Goal: Communication & Community: Answer question/provide support

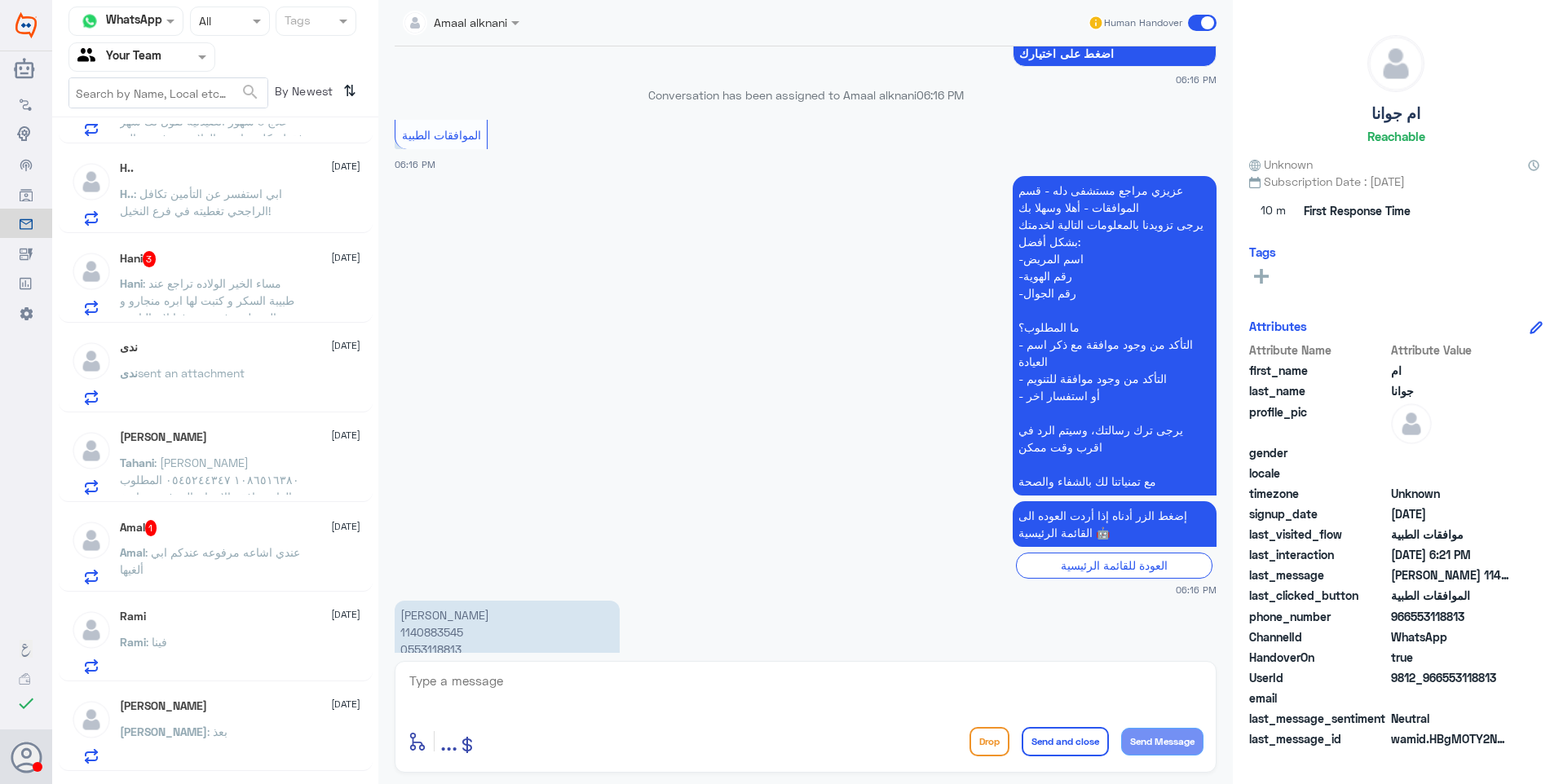
scroll to position [163, 0]
click at [222, 550] on span ": عندي اشاعه مرفوعه عندكم ابي ألغيها" at bounding box center [210, 558] width 180 height 31
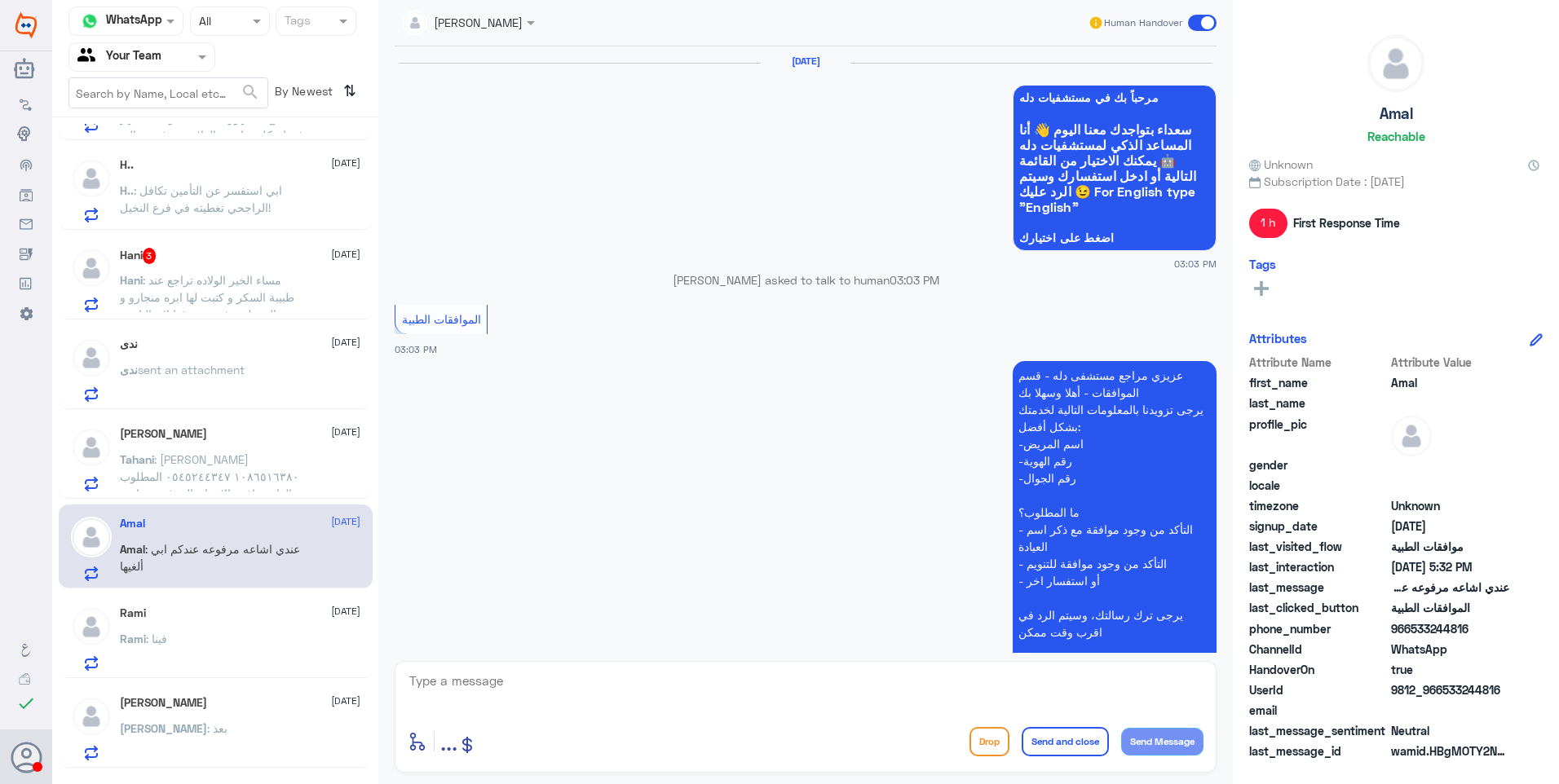
scroll to position [1444, 0]
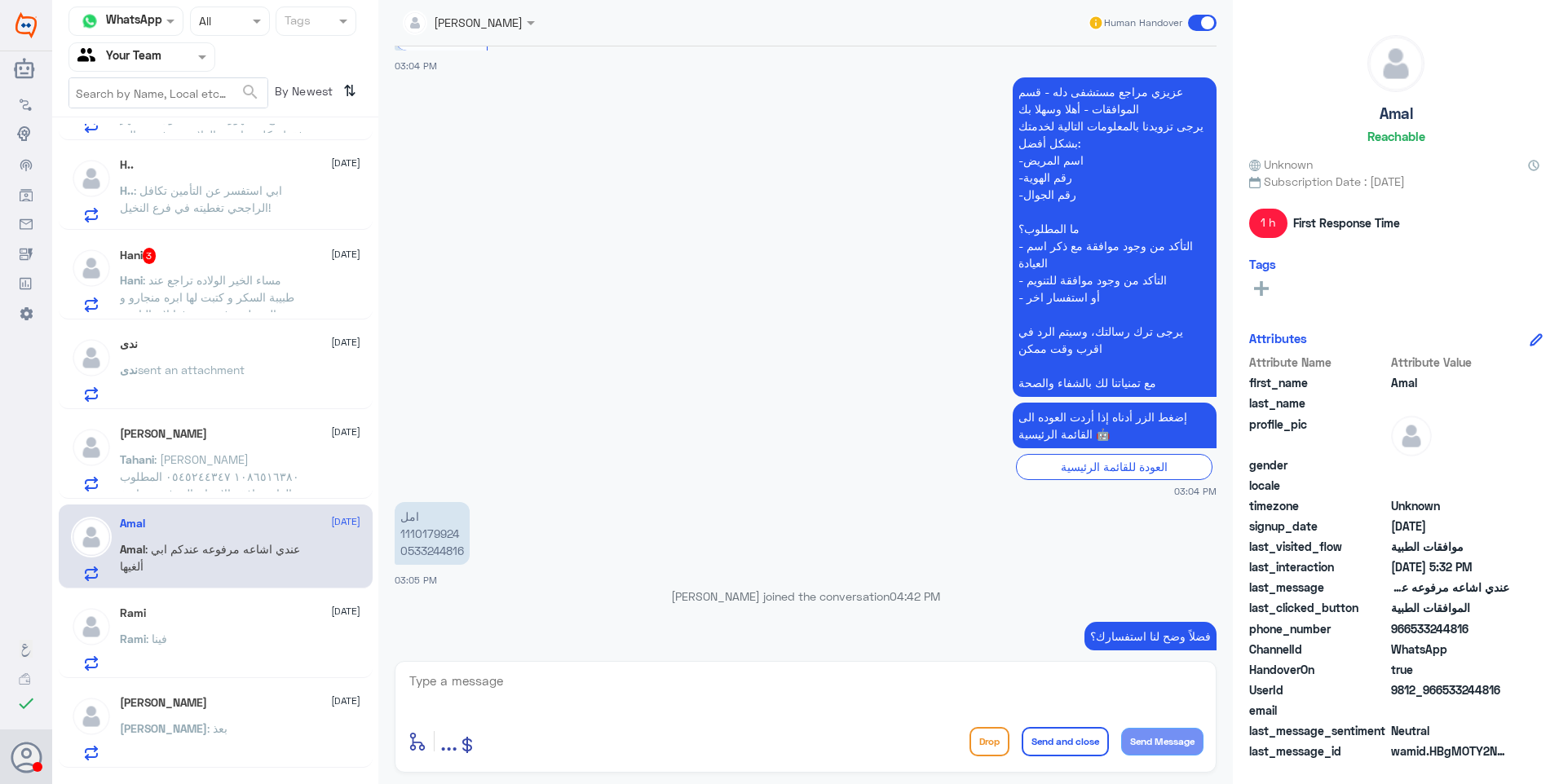
click at [433, 502] on p "امل 1110179924 0533244816" at bounding box center [432, 533] width 75 height 63
copy p "1110179924"
drag, startPoint x: 520, startPoint y: 694, endPoint x: 621, endPoint y: 686, distance: 101.3
click at [530, 694] on textarea at bounding box center [805, 690] width 796 height 40
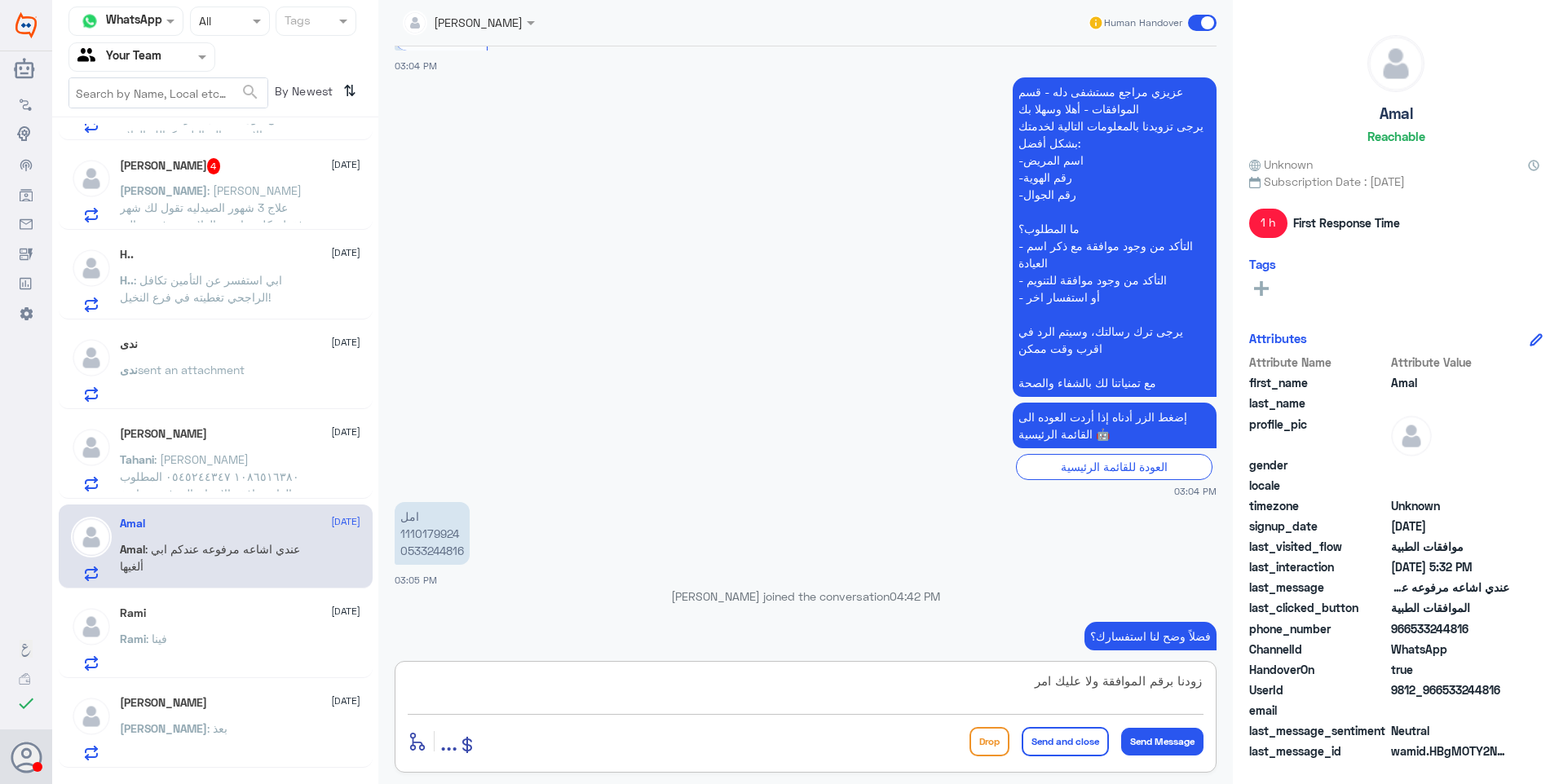
type textarea "زودنا برقم الموافقة ولا عليك امر"
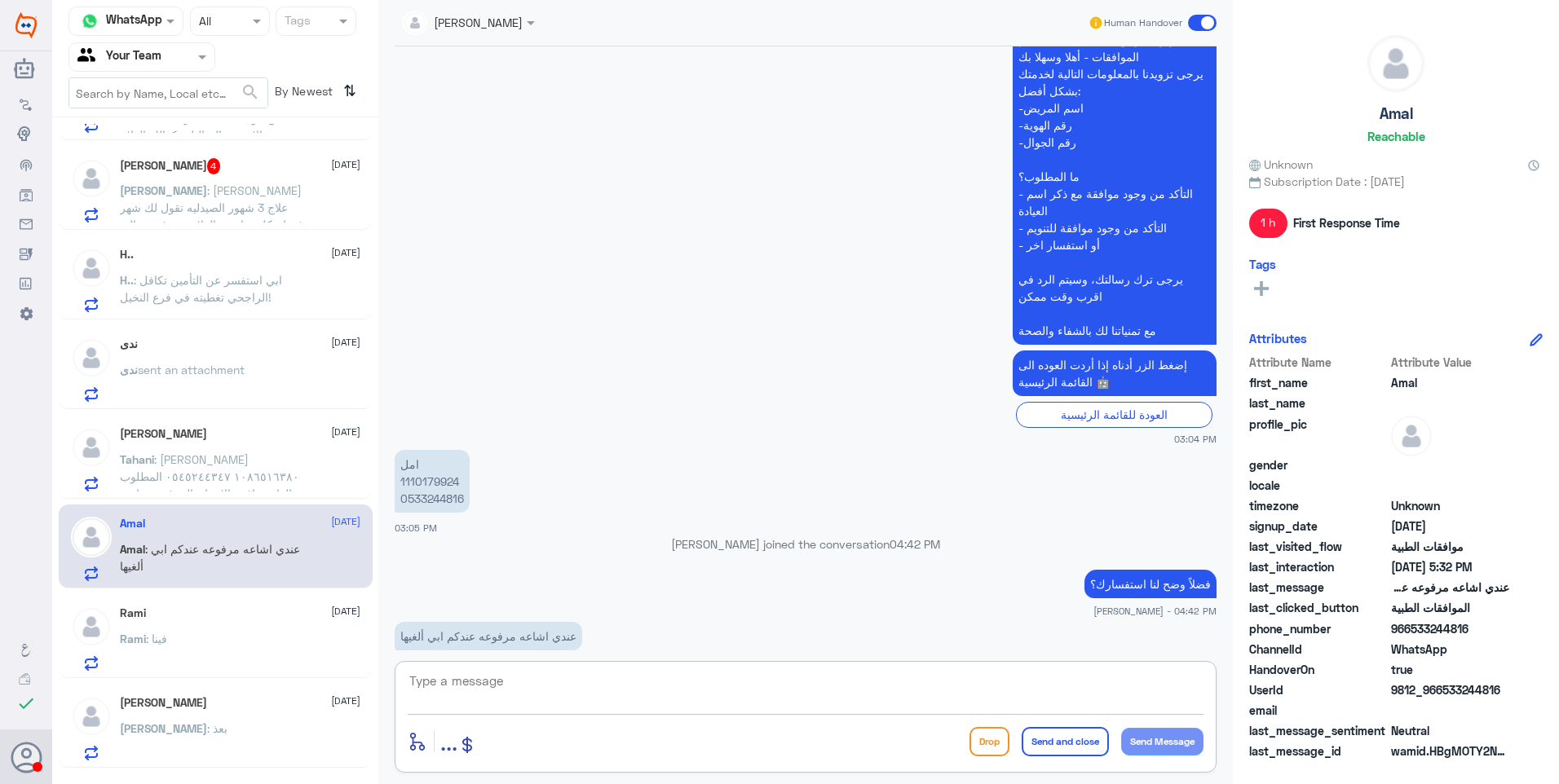
click at [202, 490] on span ": [PERSON_NAME] ١٠٨٦٥١٦٣٨٠ ٠٥٤٥٢٤٤٣٤٧ المطلوب : الغاء موافقه الاسنان المرفوعه ب…" at bounding box center [210, 485] width 179 height 65
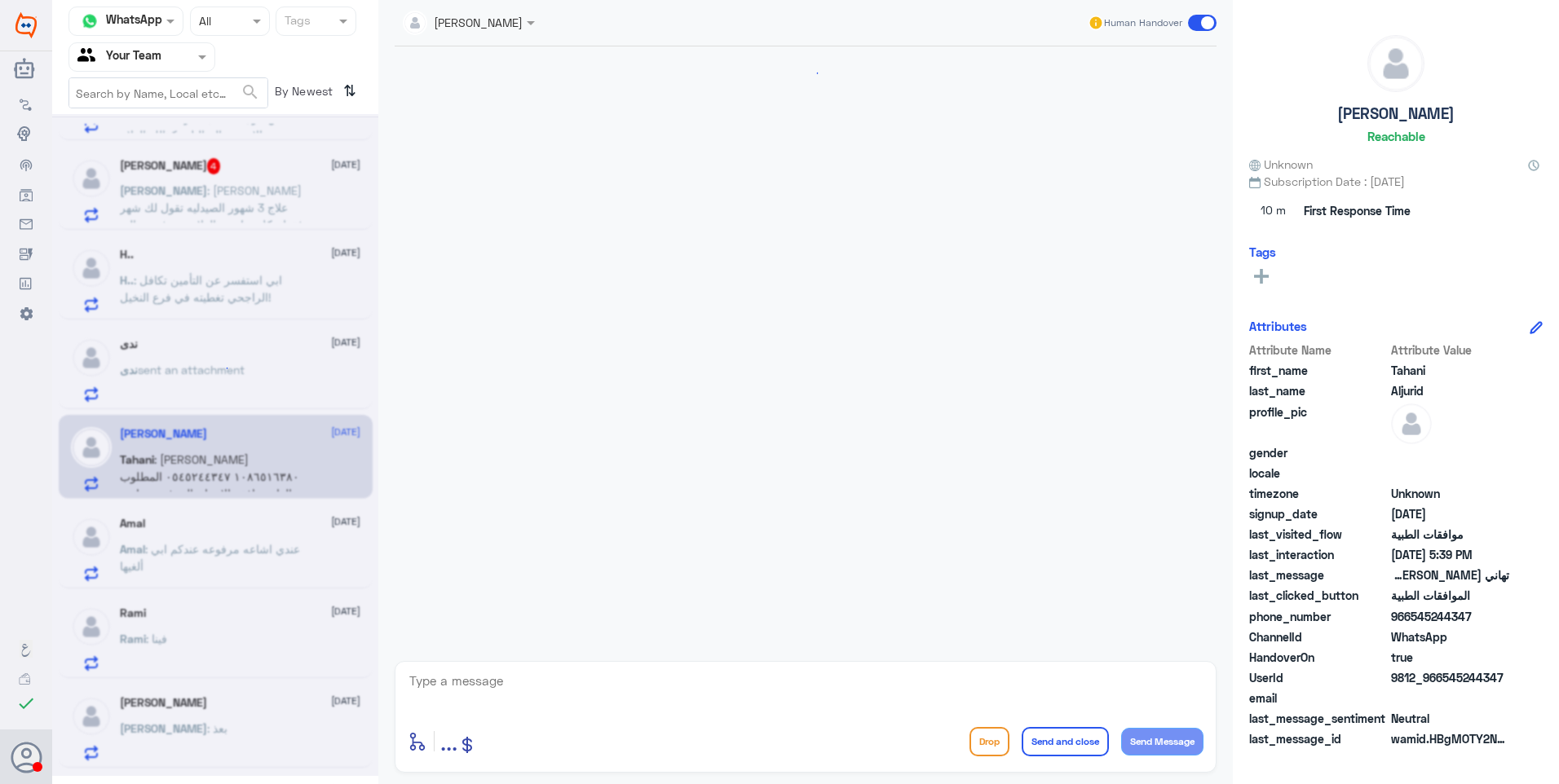
scroll to position [1395, 0]
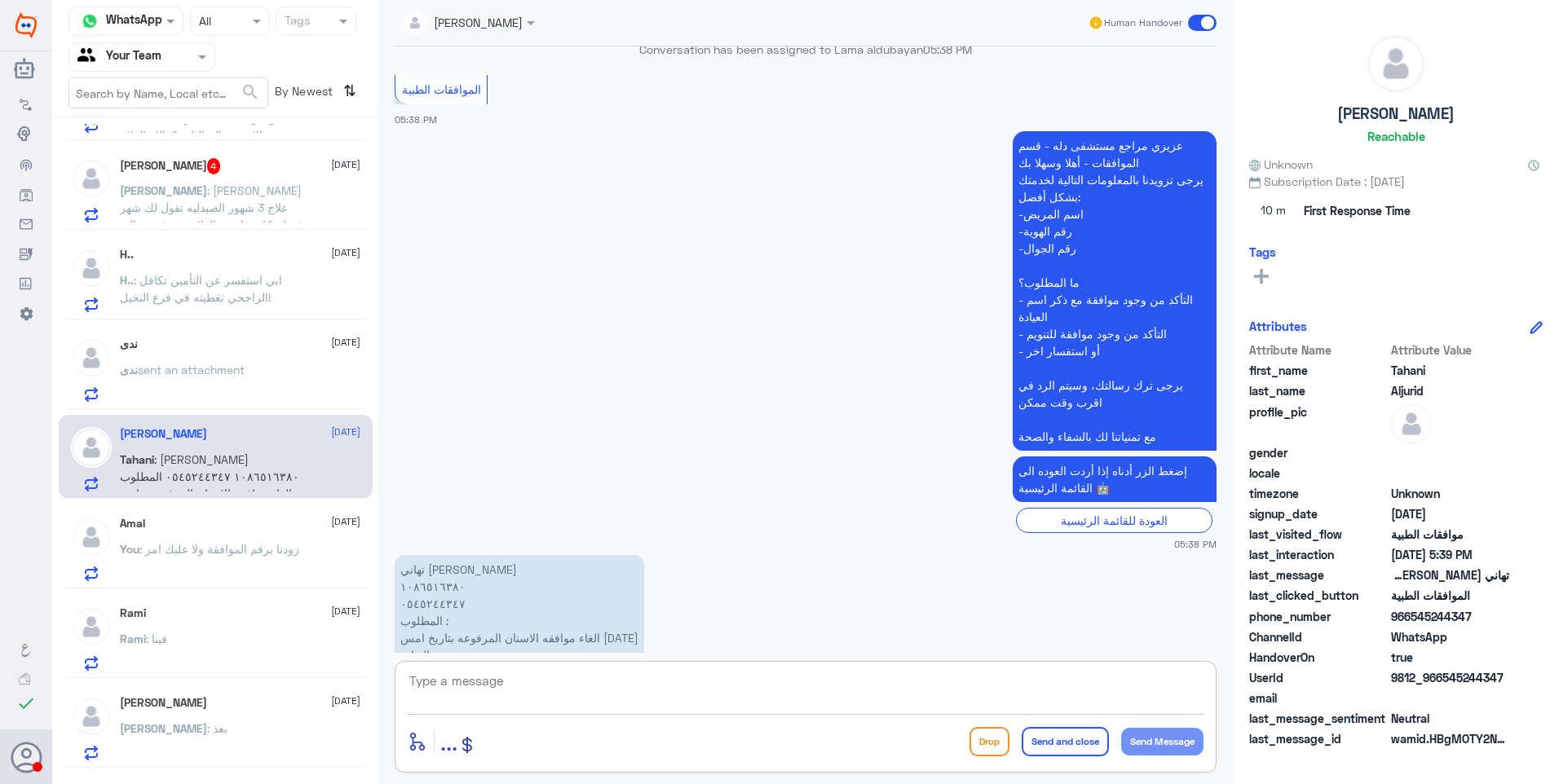
click at [477, 681] on textarea at bounding box center [805, 690] width 796 height 40
drag, startPoint x: 517, startPoint y: 684, endPoint x: 397, endPoint y: 674, distance: 120.4
click at [403, 673] on div "1086516380 enter flow name ... Drop Send and close Send Message" at bounding box center [805, 717] width 822 height 111
click at [553, 683] on textarea "1086516380" at bounding box center [805, 690] width 796 height 40
drag, startPoint x: 582, startPoint y: 685, endPoint x: 317, endPoint y: 657, distance: 266.5
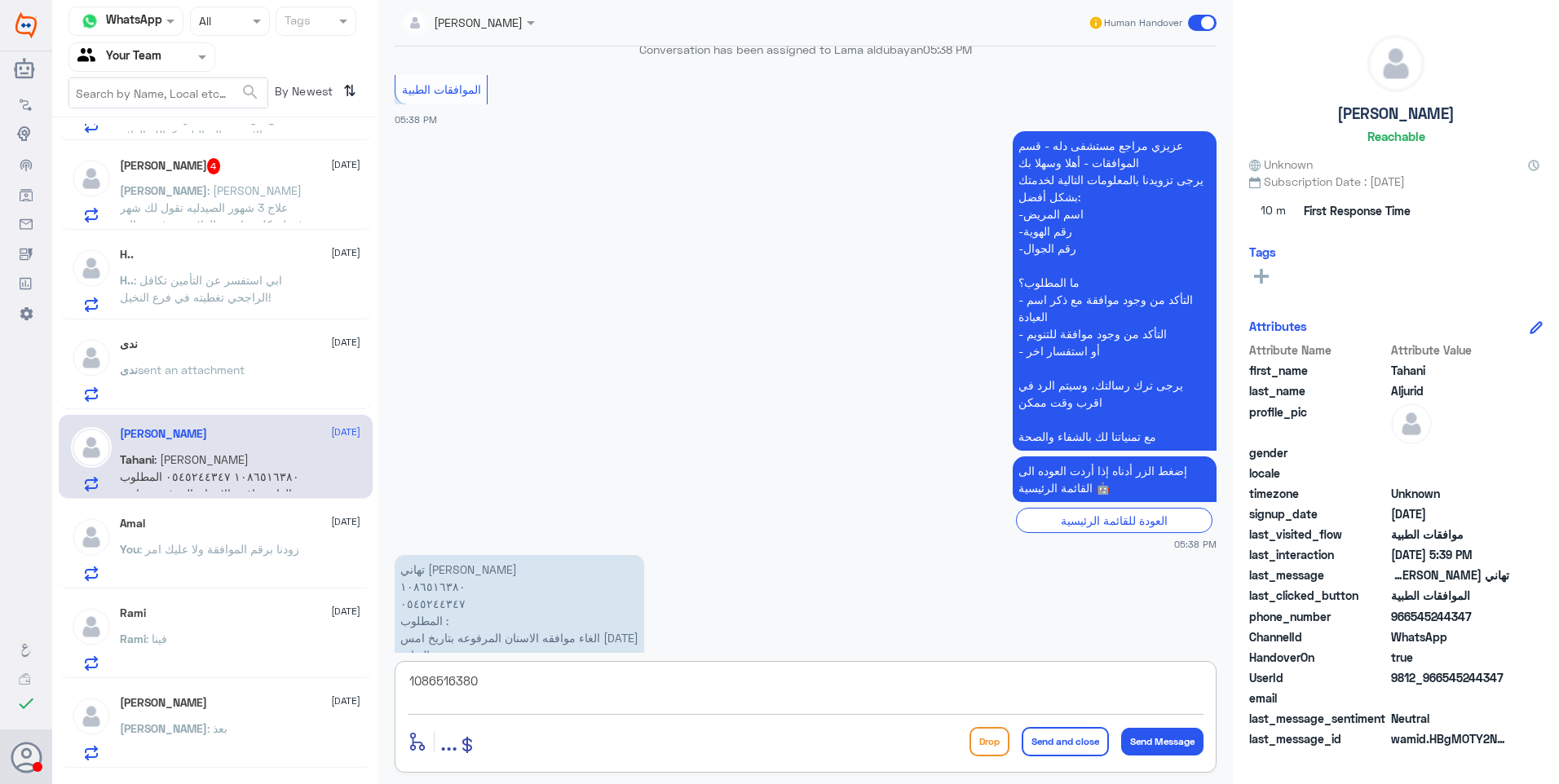
click at [317, 657] on div "Channel WhatsApp Status × All Tags Agent Filter Your Team search By Newest ⇅ Ha…" at bounding box center [805, 394] width 1507 height 789
type textarea "ا"
type textarea "تم الالغاء"
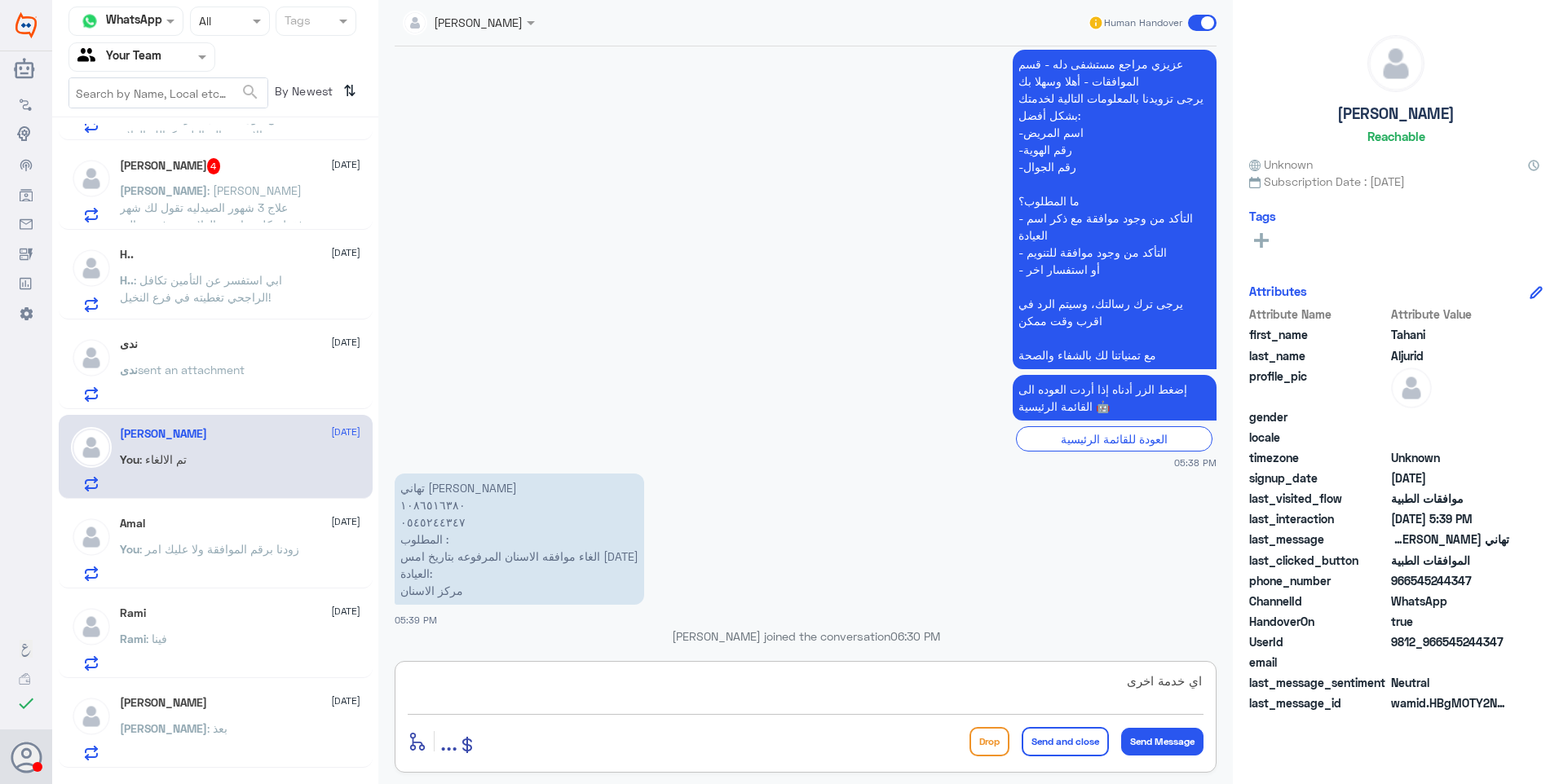
type textarea "اي خدمة اخرى؟"
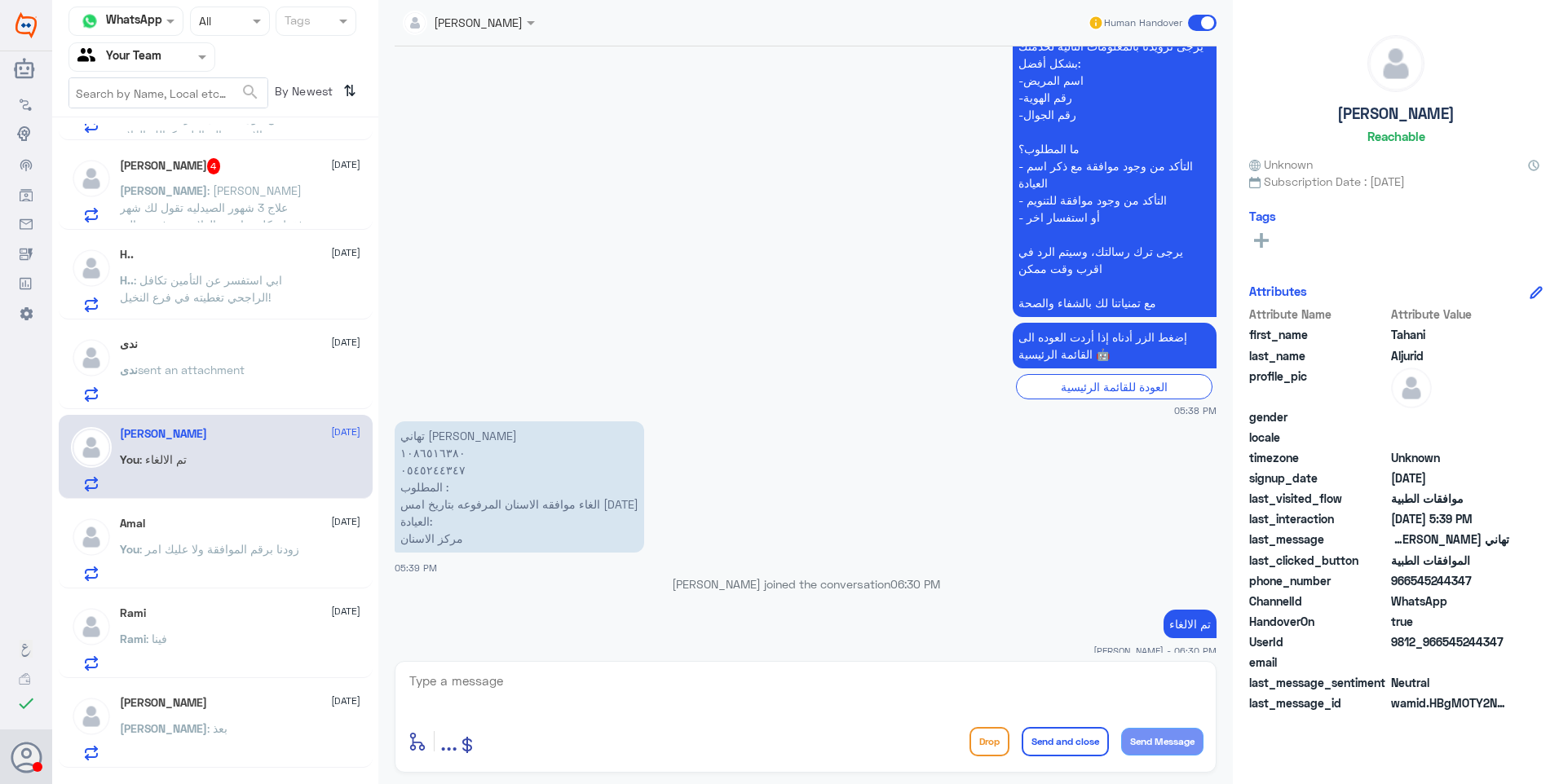
click at [231, 375] on span "sent an attachment" at bounding box center [191, 370] width 107 height 14
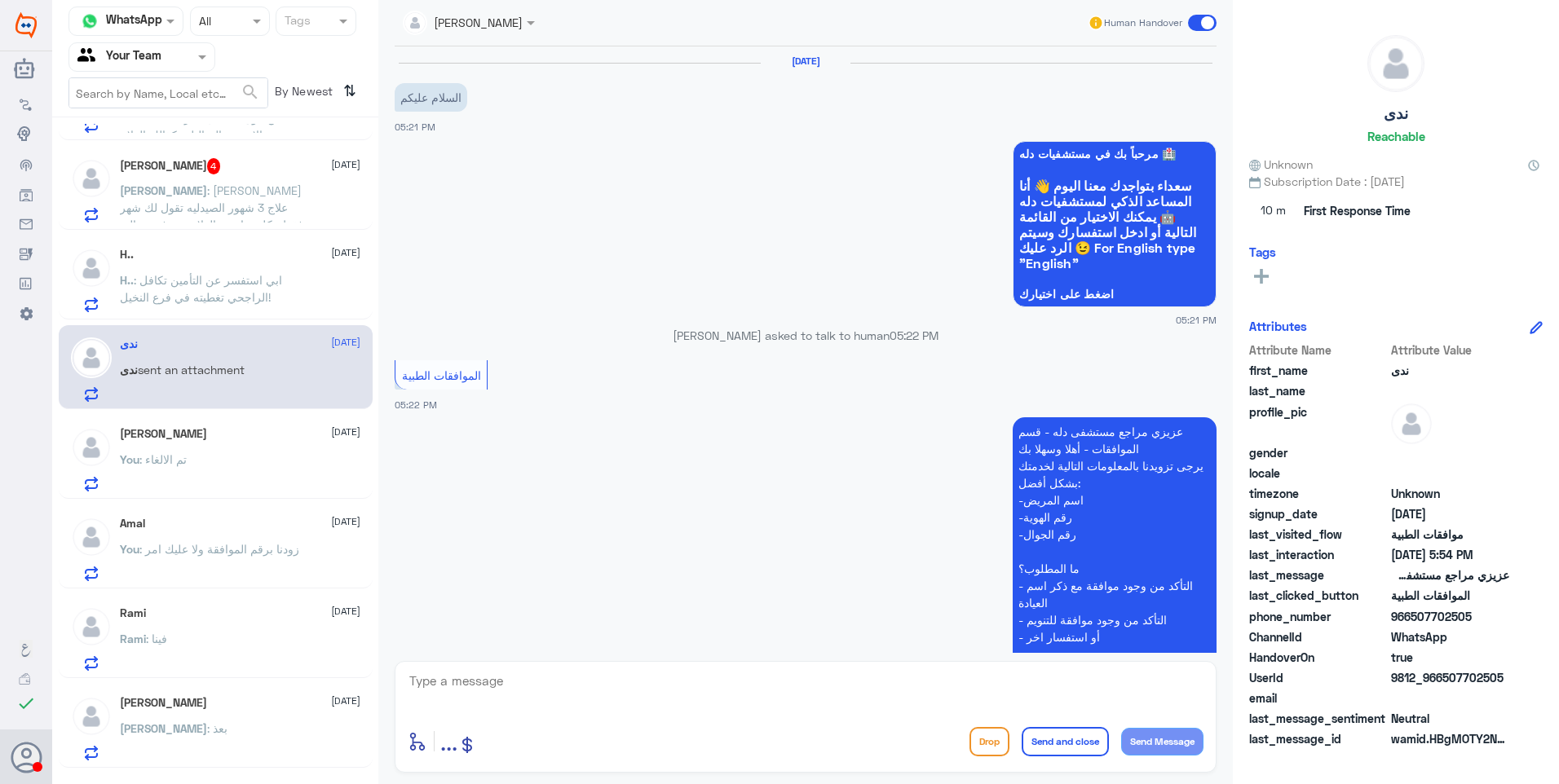
scroll to position [1610, 0]
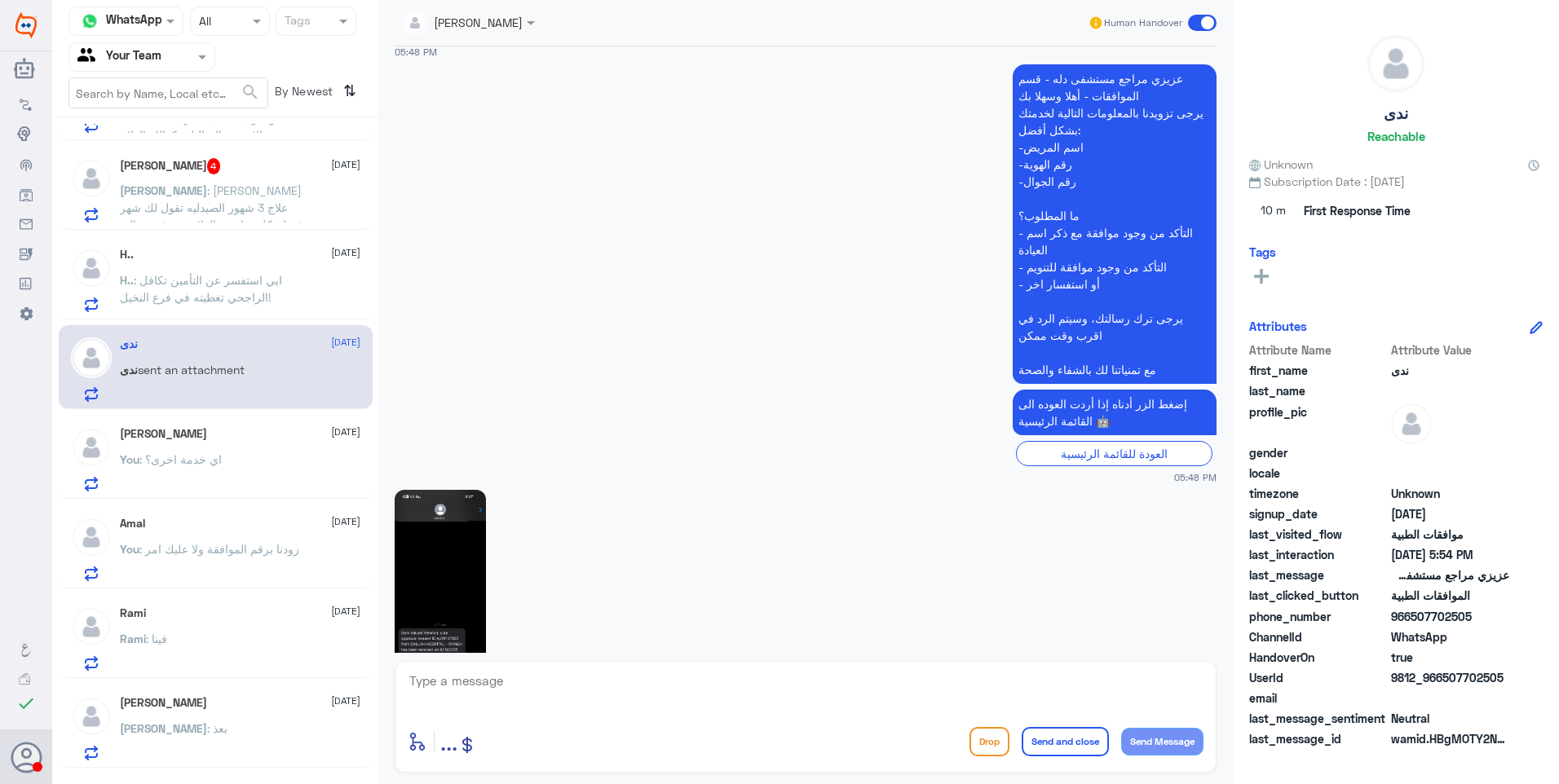
click at [435, 581] on img at bounding box center [440, 589] width 92 height 198
click at [229, 275] on span ": ابي استفسر عن التأمين تكافل الراجحي تغطيته في فرع النخيل!" at bounding box center [201, 288] width 162 height 31
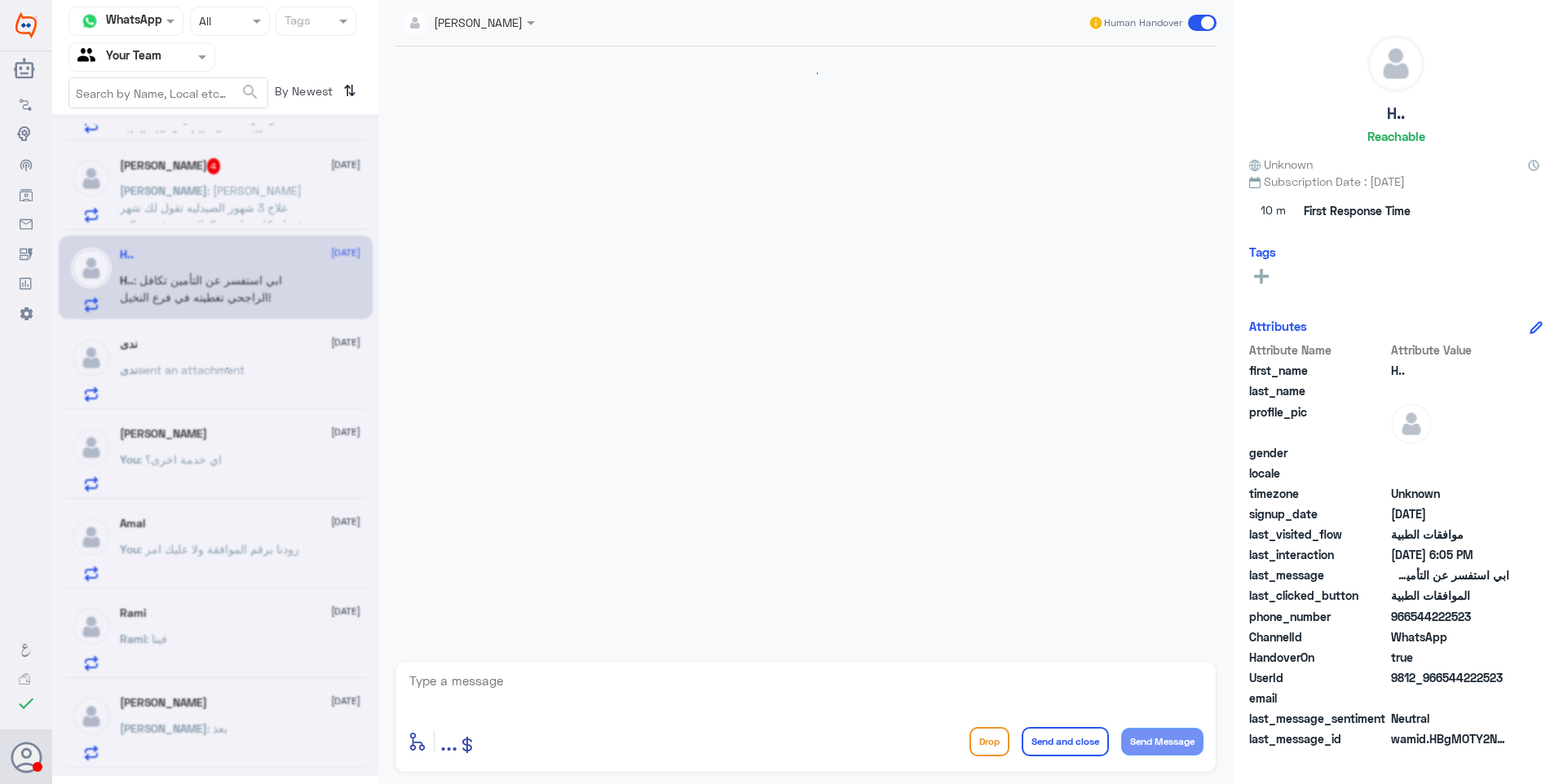
scroll to position [361, 0]
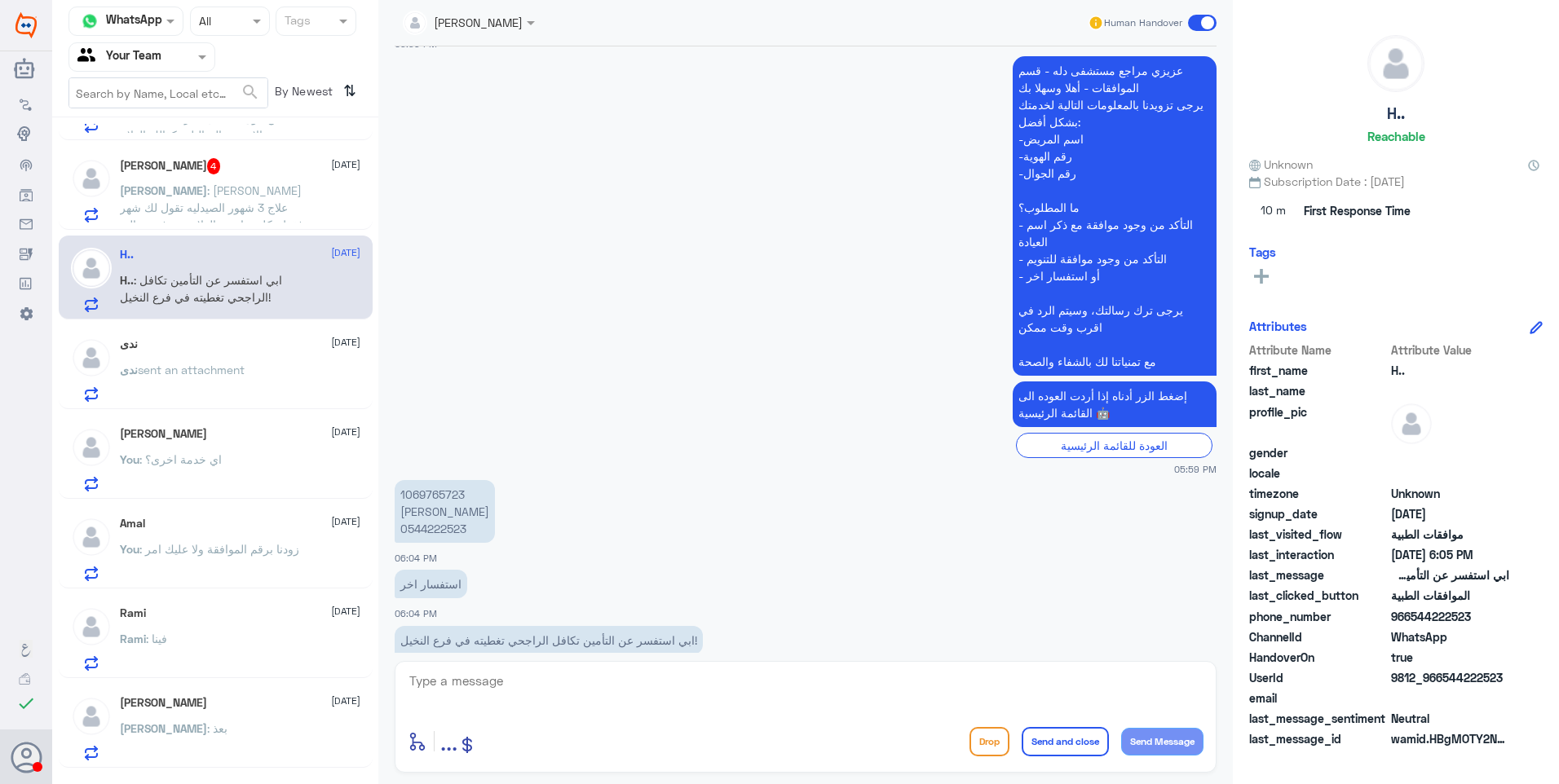
click at [428, 480] on p "1069765723 [PERSON_NAME] 0544222523" at bounding box center [444, 511] width 100 height 63
copy p "1069765723"
click at [430, 480] on p "1069765723 [PERSON_NAME] 0544222523" at bounding box center [444, 511] width 100 height 63
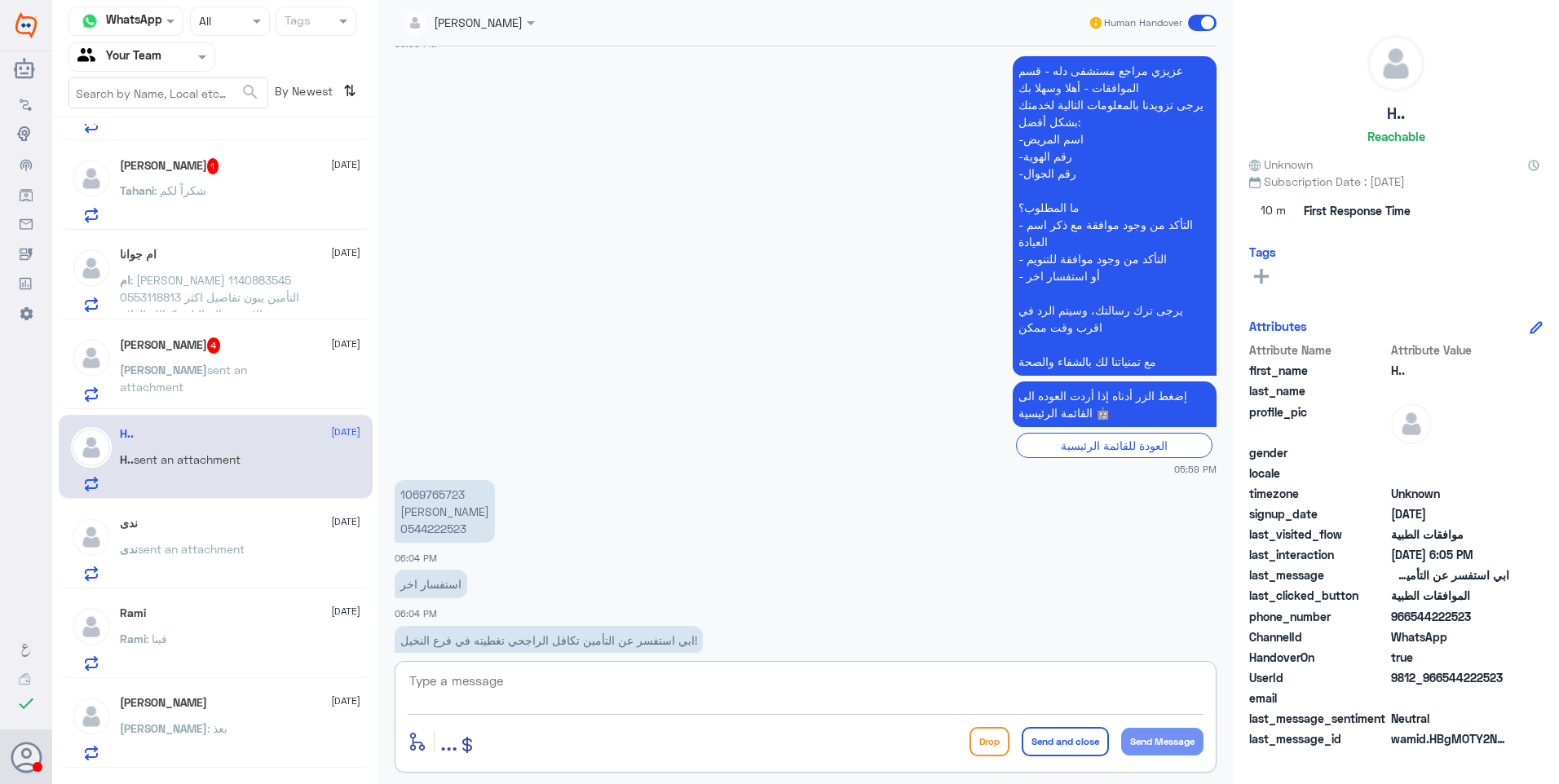
click at [479, 687] on textarea at bounding box center [805, 690] width 796 height 40
type textarea "j"
type textarea "نعم تأمينك يغطى هنا في [GEOGRAPHIC_DATA]"
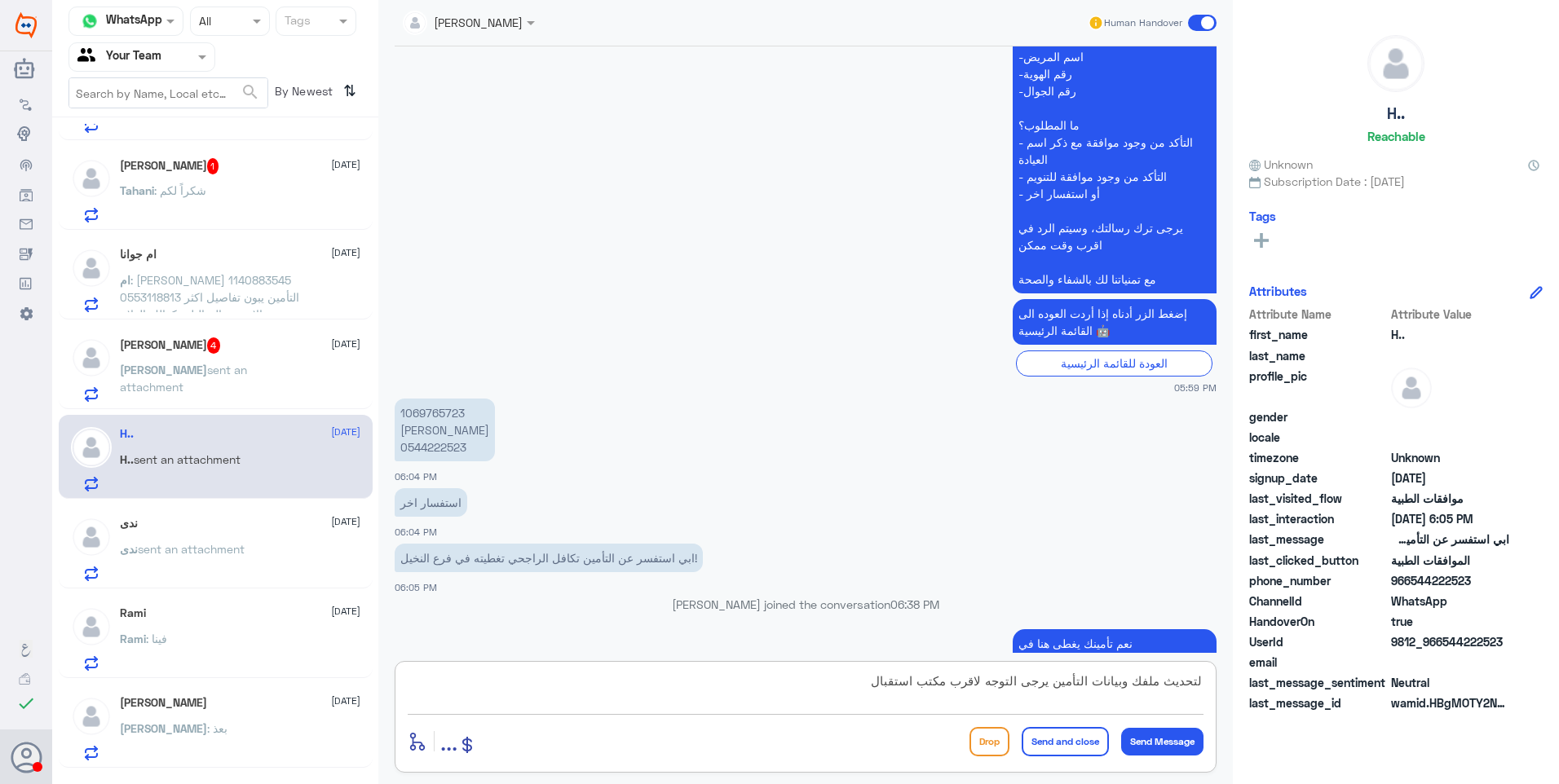
type textarea "لتحديث ملفك وبيانات التأمين يرجى التوجه لاقرب مكتب استقبال"
